Goal: Task Accomplishment & Management: Use online tool/utility

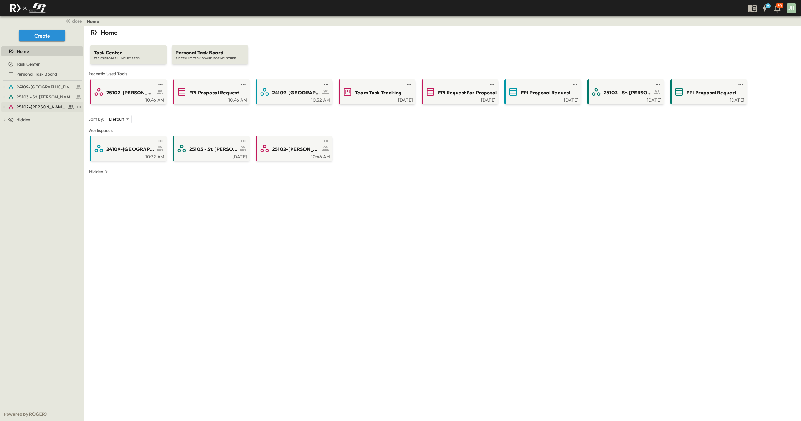
click at [43, 103] on link "25102-[PERSON_NAME][DEMOGRAPHIC_DATA][GEOGRAPHIC_DATA]" at bounding box center [41, 107] width 66 height 9
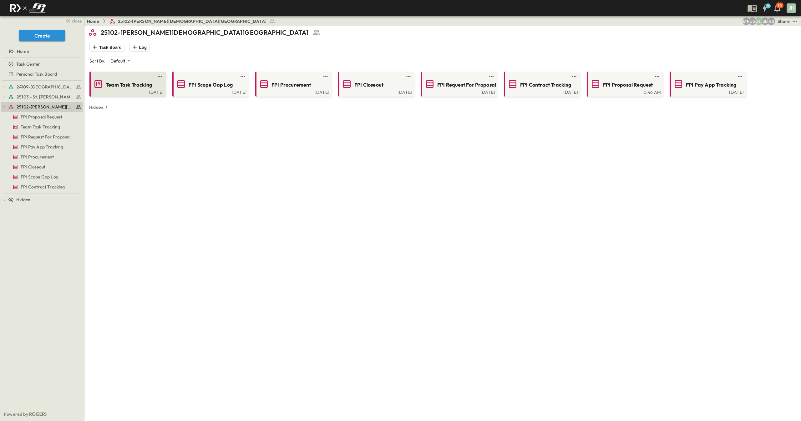
click at [109, 89] on div "Team Task Tracking" at bounding box center [127, 84] width 68 height 10
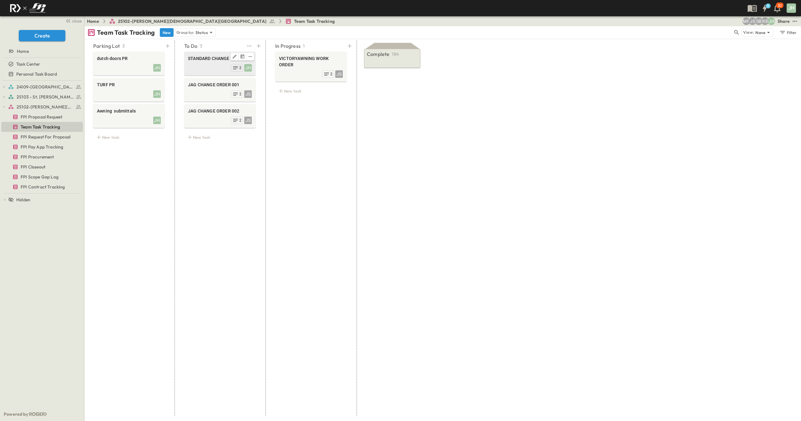
click at [203, 71] on div "JH 2" at bounding box center [220, 67] width 64 height 9
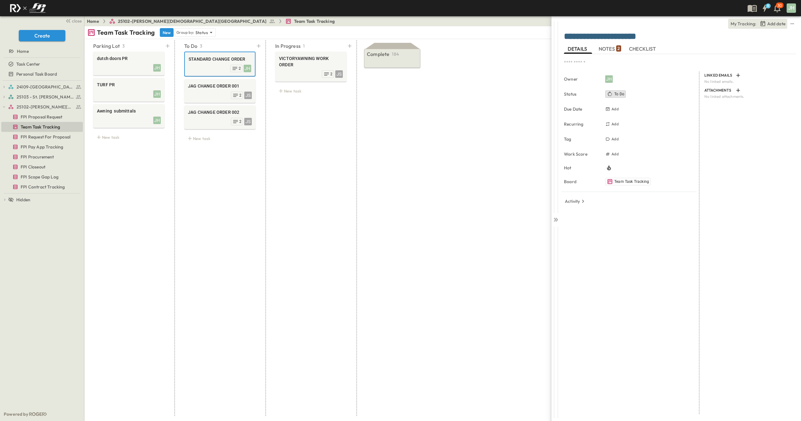
click at [611, 47] on span "NOTES 2" at bounding box center [610, 49] width 23 height 6
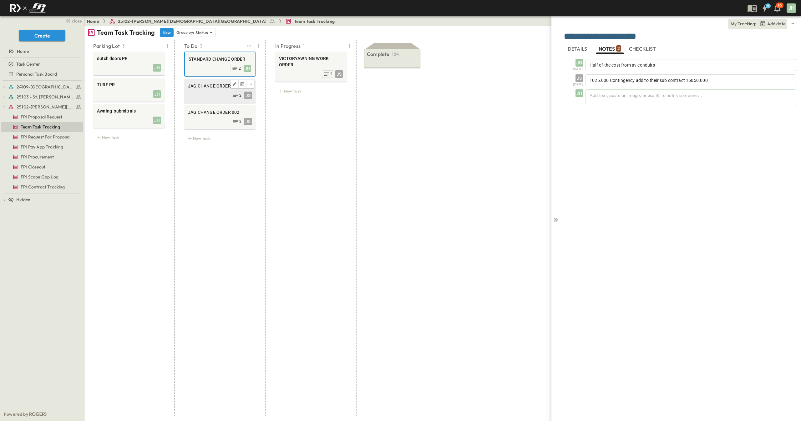
click at [212, 93] on div "JS 2" at bounding box center [220, 94] width 64 height 9
click at [570, 206] on div "JH [DATE] BLACK ANODIZED FINISH JS [DATE] 1025.000 Contingency JH Add text, pas…" at bounding box center [680, 234] width 232 height 360
click at [560, 206] on div at bounding box center [555, 117] width 9 height 192
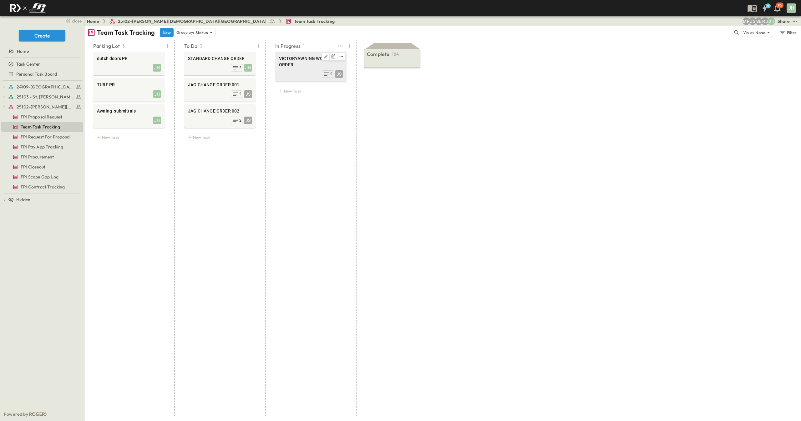
click at [306, 70] on div "JS 2" at bounding box center [311, 73] width 64 height 9
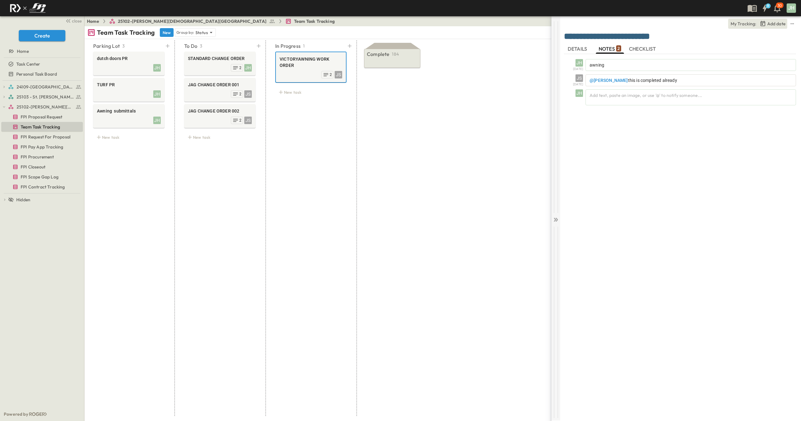
click at [555, 220] on icon at bounding box center [556, 220] width 6 height 6
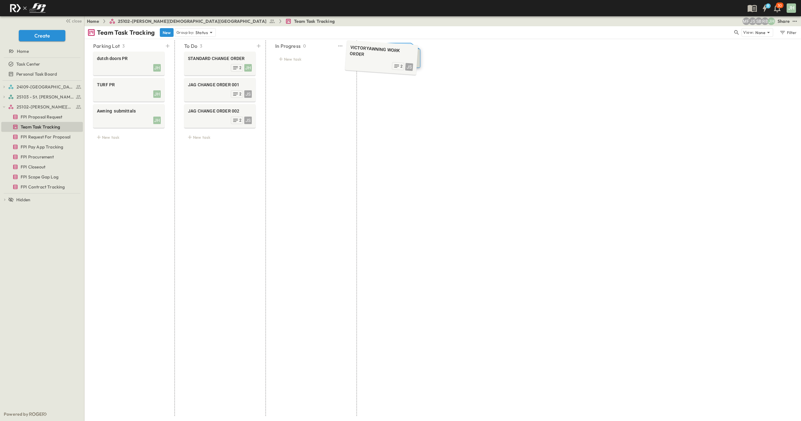
drag, startPoint x: 304, startPoint y: 69, endPoint x: 376, endPoint y: 59, distance: 72.2
drag, startPoint x: 125, startPoint y: 89, endPoint x: 384, endPoint y: 54, distance: 261.7
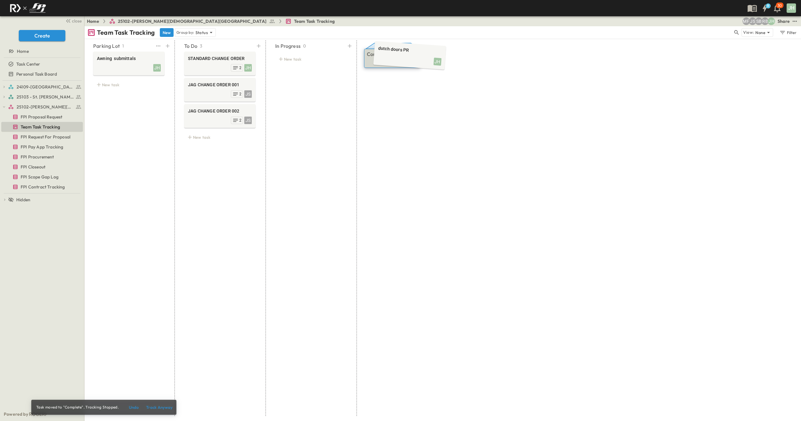
drag, startPoint x: 119, startPoint y: 58, endPoint x: 399, endPoint y: 52, distance: 279.7
